Goal: Transaction & Acquisition: Book appointment/travel/reservation

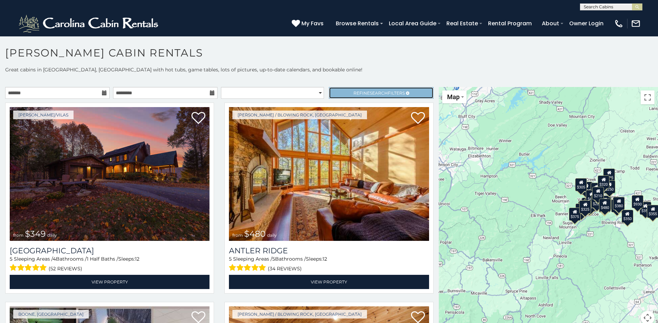
click at [405, 92] on link "Refine Search Filters" at bounding box center [381, 93] width 104 height 12
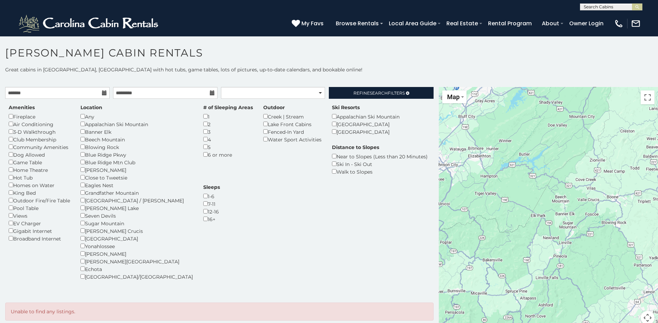
click at [102, 94] on icon at bounding box center [104, 93] width 5 height 5
click at [104, 92] on icon at bounding box center [104, 93] width 5 height 5
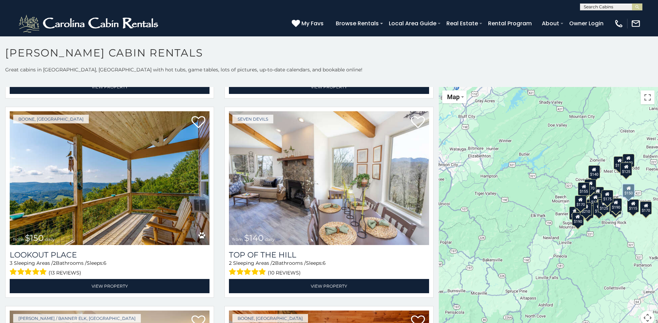
scroll to position [1595, 0]
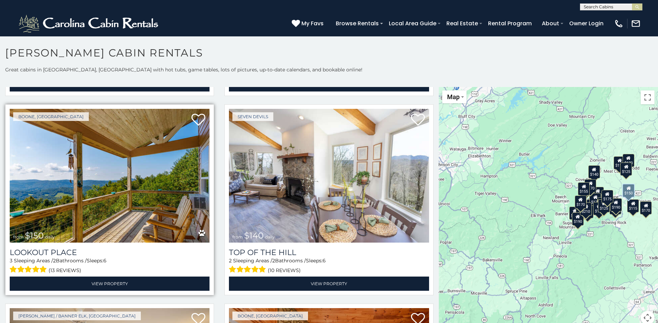
click at [125, 190] on img at bounding box center [110, 176] width 200 height 134
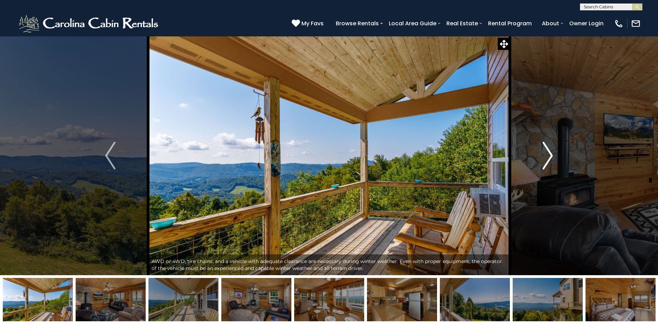
click at [548, 156] on img "Next" at bounding box center [547, 156] width 10 height 28
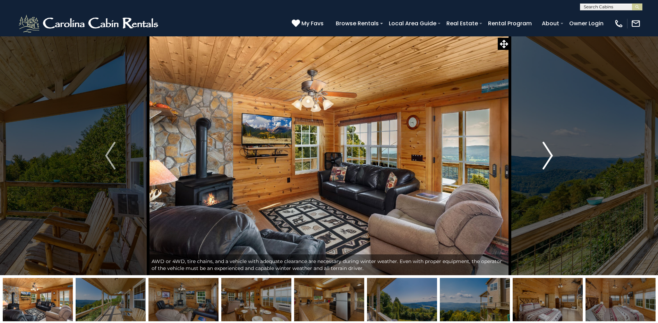
click at [547, 156] on img "Next" at bounding box center [547, 156] width 10 height 28
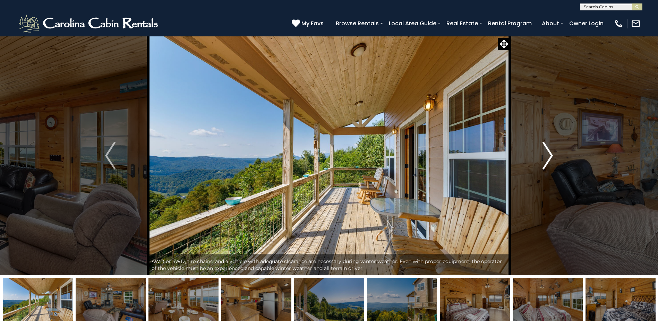
click at [547, 156] on img "Next" at bounding box center [547, 156] width 10 height 28
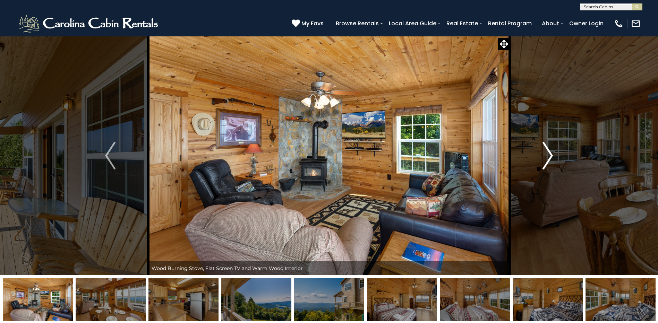
click at [547, 156] on img "Next" at bounding box center [547, 156] width 10 height 28
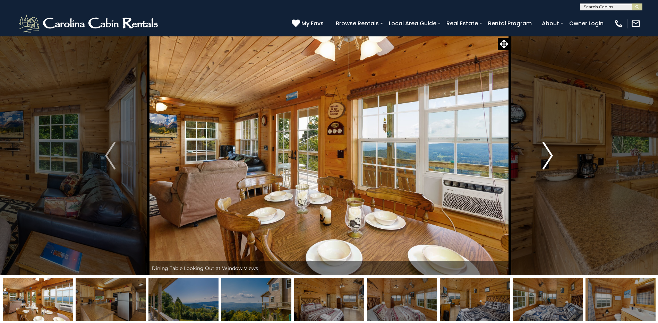
click at [547, 156] on img "Next" at bounding box center [547, 156] width 10 height 28
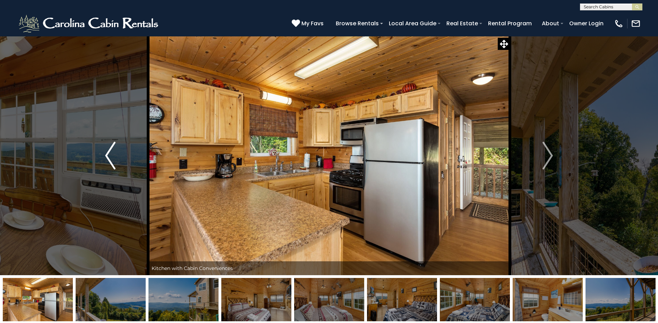
click at [108, 155] on img "Previous" at bounding box center [110, 156] width 10 height 28
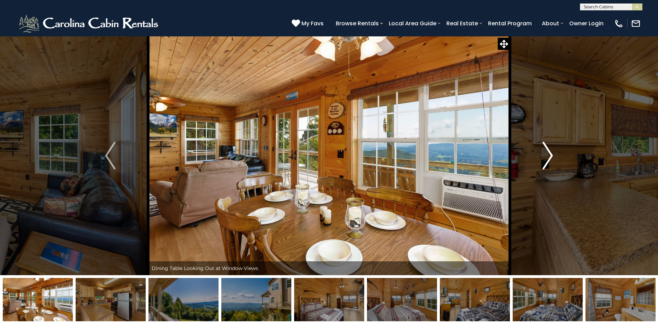
click at [551, 153] on img "Next" at bounding box center [547, 156] width 10 height 28
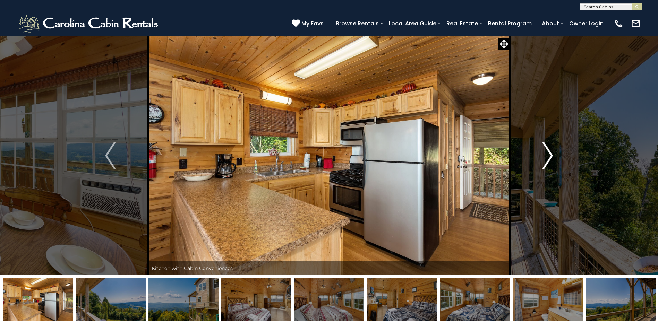
click at [551, 153] on img "Next" at bounding box center [547, 156] width 10 height 28
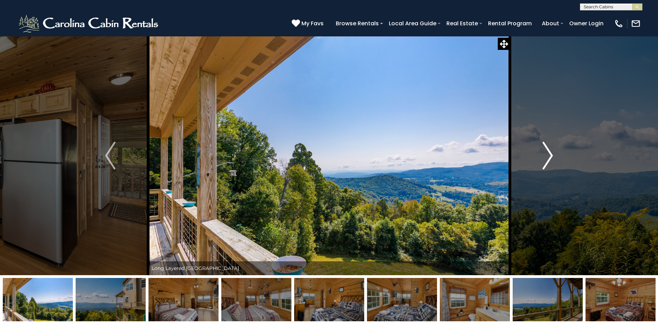
click at [550, 154] on img "Next" at bounding box center [547, 156] width 10 height 28
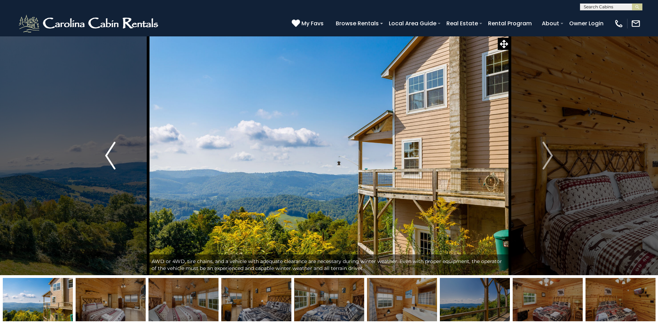
click at [104, 155] on button "Previous" at bounding box center [110, 155] width 76 height 239
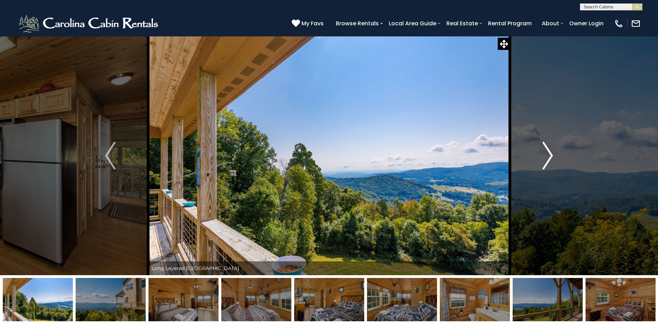
click at [549, 150] on img "Next" at bounding box center [547, 156] width 10 height 28
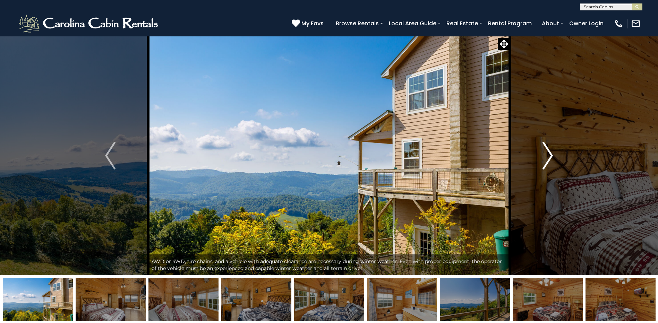
click at [549, 150] on img "Next" at bounding box center [547, 156] width 10 height 28
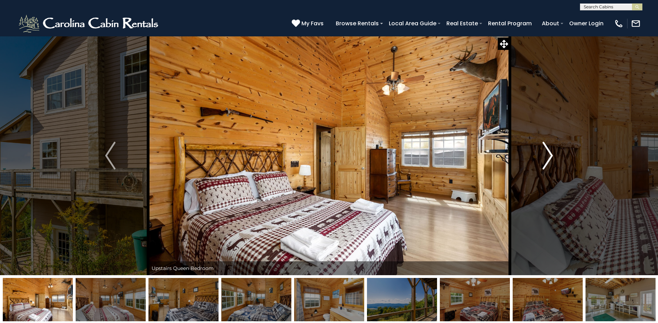
click at [549, 150] on img "Next" at bounding box center [547, 156] width 10 height 28
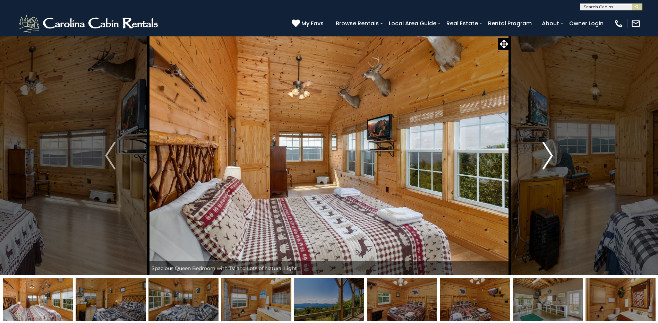
click at [549, 152] on img "Next" at bounding box center [547, 156] width 10 height 28
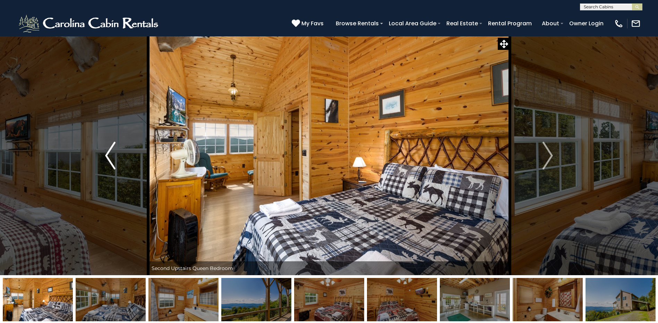
click at [109, 157] on img "Previous" at bounding box center [110, 156] width 10 height 28
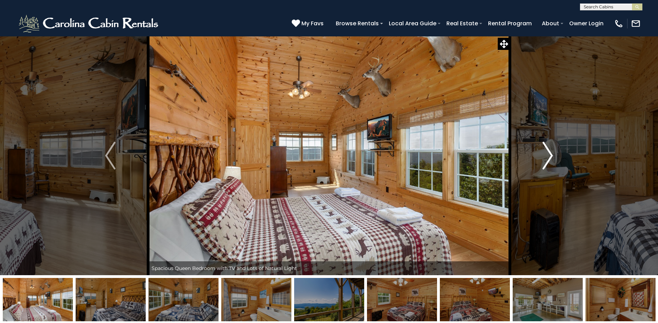
click at [550, 154] on img "Next" at bounding box center [547, 156] width 10 height 28
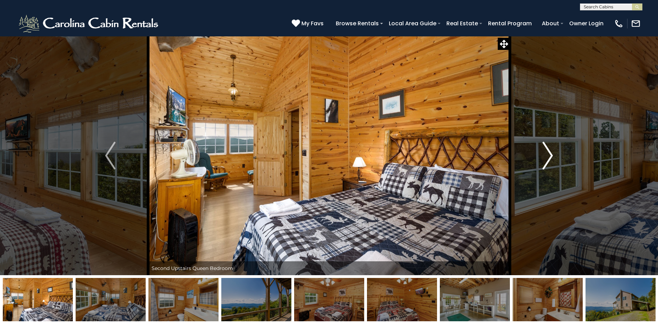
click at [550, 154] on img "Next" at bounding box center [547, 156] width 10 height 28
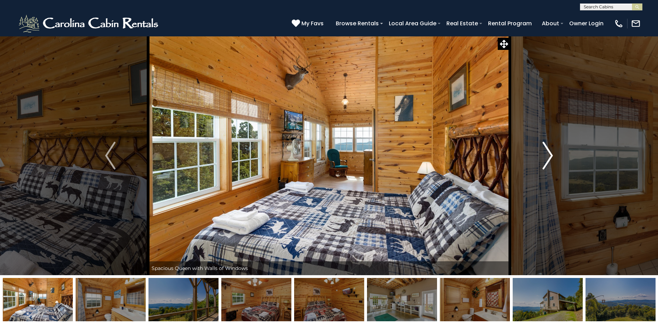
click at [550, 154] on img "Next" at bounding box center [547, 156] width 10 height 28
